Goal: Information Seeking & Learning: Find specific fact

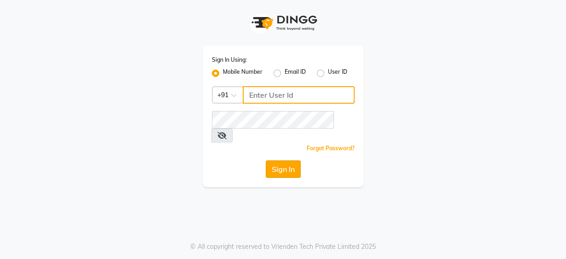
type input "9860439414"
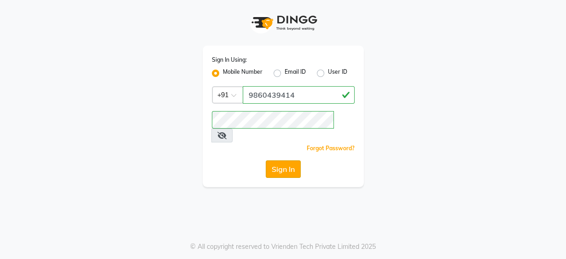
click at [294, 160] on button "Sign In" at bounding box center [283, 169] width 35 height 18
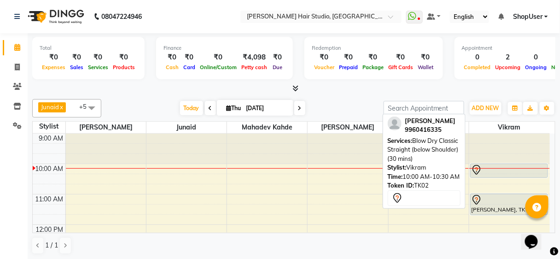
click at [480, 170] on icon at bounding box center [476, 169] width 11 height 11
select select "7"
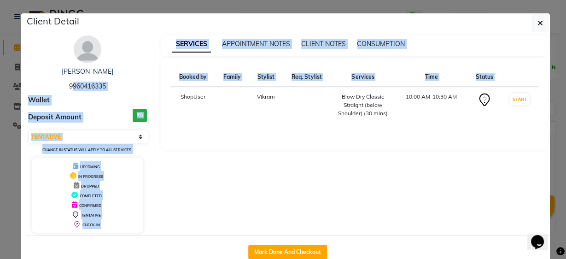
drag, startPoint x: 64, startPoint y: 85, endPoint x: 169, endPoint y: 106, distance: 107.7
click at [169, 106] on div "[PERSON_NAME] 9960416335 Wallet Deposit Amount ₹0 Select IN SERVICE CONFIRMED T…" at bounding box center [287, 133] width 533 height 197
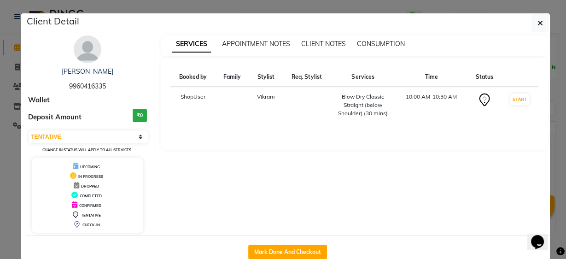
click at [120, 41] on div "[PERSON_NAME] 9960416335 Wallet Deposit Amount ₹0 Select IN SERVICE CONFIRMED T…" at bounding box center [88, 133] width 134 height 197
drag, startPoint x: 64, startPoint y: 83, endPoint x: 102, endPoint y: 91, distance: 38.2
click at [102, 91] on div "[PERSON_NAME] 9960416335 Wallet Deposit Amount ₹0 Select IN SERVICE CONFIRMED T…" at bounding box center [88, 133] width 134 height 197
copy div "9960416335 Wallet"
click at [531, 25] on button "button" at bounding box center [540, 23] width 18 height 18
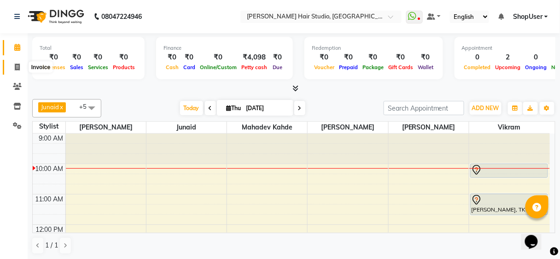
click at [21, 63] on span at bounding box center [17, 67] width 16 height 11
select select "627"
select select "service"
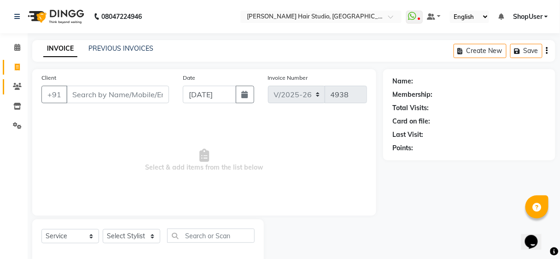
click at [16, 92] on link "Clients" at bounding box center [14, 86] width 22 height 15
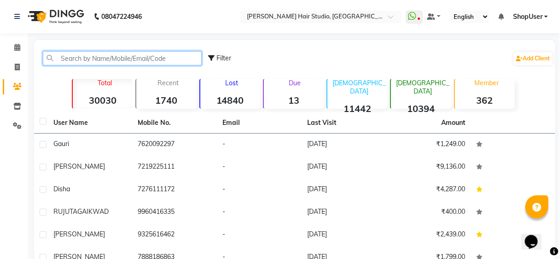
click at [109, 62] on input "text" at bounding box center [122, 58] width 159 height 14
paste input "9960416335 Wallet"
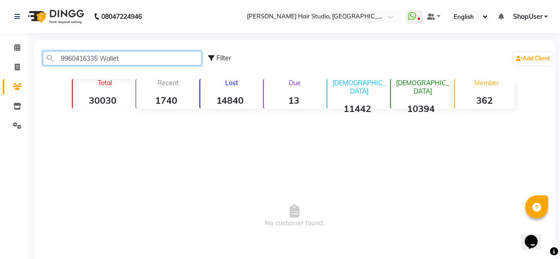
click at [122, 58] on input "9960416335 Wallet" at bounding box center [122, 58] width 159 height 14
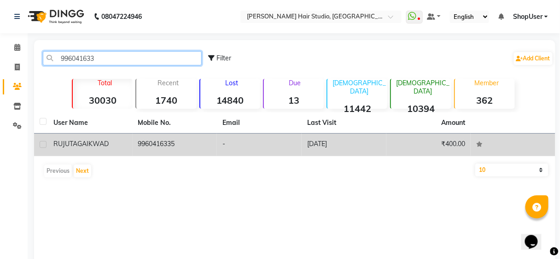
type input "996041633"
click at [157, 144] on td "9960416335" at bounding box center [175, 145] width 85 height 23
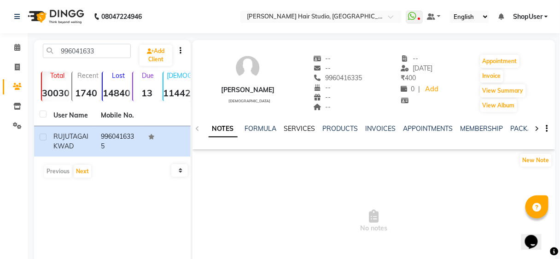
click at [284, 126] on link "SERVICES" at bounding box center [299, 128] width 31 height 8
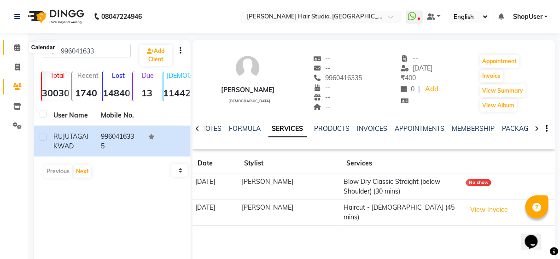
click at [19, 48] on icon at bounding box center [17, 47] width 6 height 7
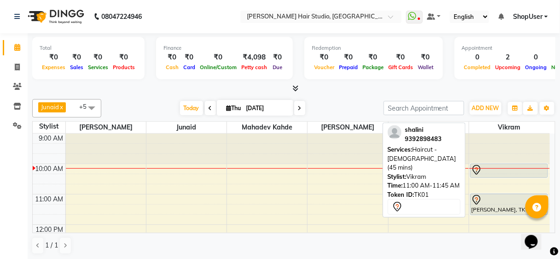
click at [480, 210] on div "[PERSON_NAME], TK01, 11:00 AM-11:45 AM, Haircut - [DEMOGRAPHIC_DATA] (45 mins)" at bounding box center [509, 204] width 77 height 21
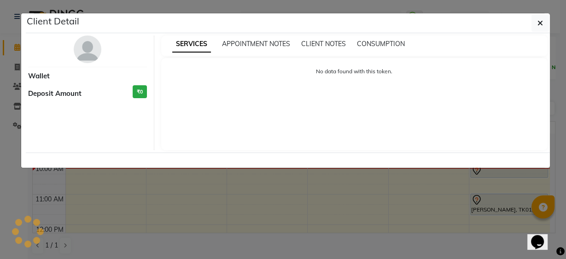
select select "7"
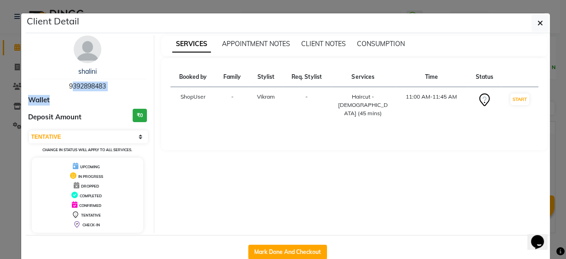
drag, startPoint x: 66, startPoint y: 82, endPoint x: 129, endPoint y: 91, distance: 63.2
click at [129, 91] on div "[PERSON_NAME] 9392898483 Wallet Deposit Amount ₹0 Select IN SERVICE CONFIRMED T…" at bounding box center [88, 133] width 134 height 197
click at [74, 99] on div "Wallet" at bounding box center [87, 100] width 119 height 11
drag, startPoint x: 65, startPoint y: 83, endPoint x: 140, endPoint y: 99, distance: 76.9
click at [140, 99] on div "[PERSON_NAME] 9392898483 Wallet Deposit Amount ₹0 Select IN SERVICE CONFIRMED T…" at bounding box center [88, 133] width 134 height 197
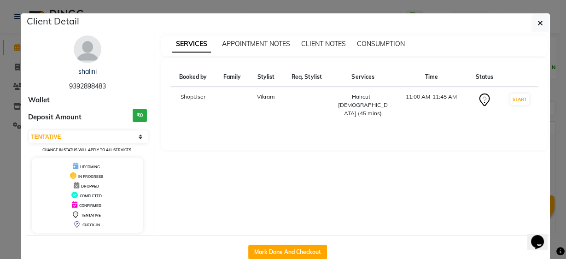
click at [55, 76] on div "shalini" at bounding box center [87, 72] width 119 height 10
drag, startPoint x: 73, startPoint y: 83, endPoint x: 67, endPoint y: 85, distance: 5.7
click at [69, 85] on span "9392898483" at bounding box center [87, 86] width 37 height 8
click at [58, 76] on div "[PERSON_NAME] 9392898483" at bounding box center [87, 79] width 119 height 24
drag, startPoint x: 64, startPoint y: 83, endPoint x: 96, endPoint y: 92, distance: 33.1
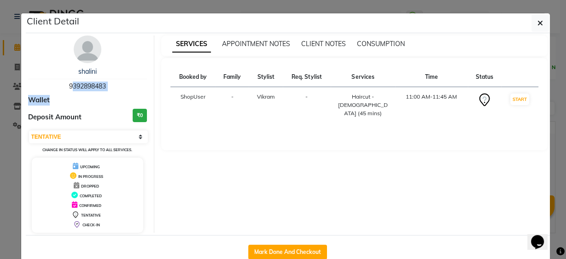
click at [96, 92] on div "[PERSON_NAME] 9392898483 Wallet Deposit Amount ₹0 Select IN SERVICE CONFIRMED T…" at bounding box center [88, 133] width 134 height 197
copy div "9392898483 Wallet"
click at [537, 21] on icon "button" at bounding box center [540, 22] width 6 height 7
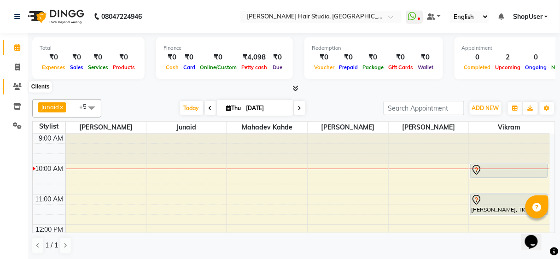
click at [18, 87] on icon at bounding box center [17, 86] width 9 height 7
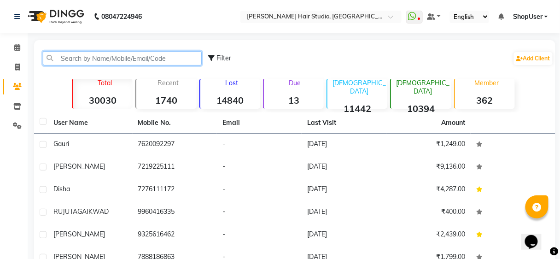
click at [119, 59] on input "text" at bounding box center [122, 58] width 159 height 14
paste input "9392898483 Wallet"
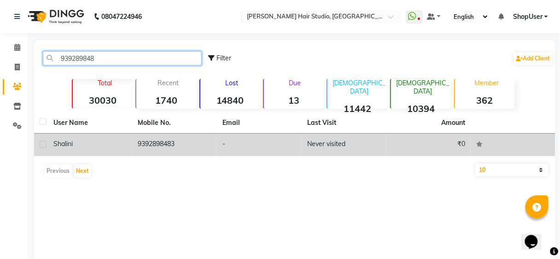
type input "939289848"
click at [86, 141] on div "shalini" at bounding box center [90, 144] width 74 height 10
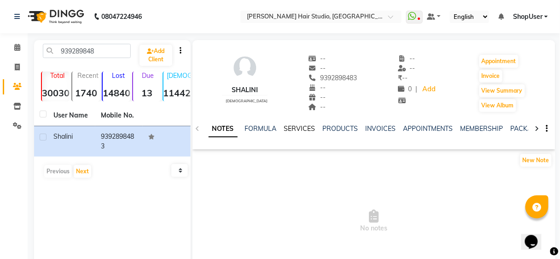
click at [295, 125] on link "SERVICES" at bounding box center [299, 128] width 31 height 8
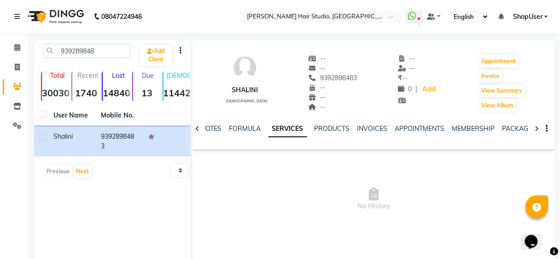
scroll to position [71, 0]
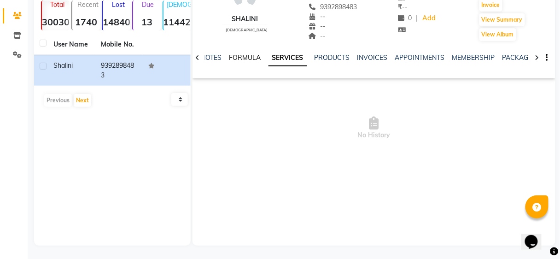
click at [246, 55] on link "FORMULA" at bounding box center [245, 57] width 32 height 8
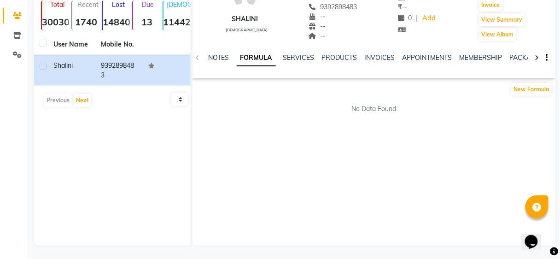
click at [308, 52] on div "NOTES FORMULA SERVICES PRODUCTS INVOICES APPOINTMENTS MEMBERSHIP PACKAGES VOUCH…" at bounding box center [374, 58] width 363 height 32
click at [308, 55] on link "SERVICES" at bounding box center [298, 57] width 31 height 8
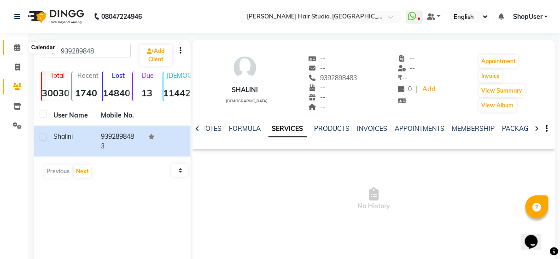
click at [13, 47] on span at bounding box center [17, 47] width 16 height 11
